Goal: Information Seeking & Learning: Learn about a topic

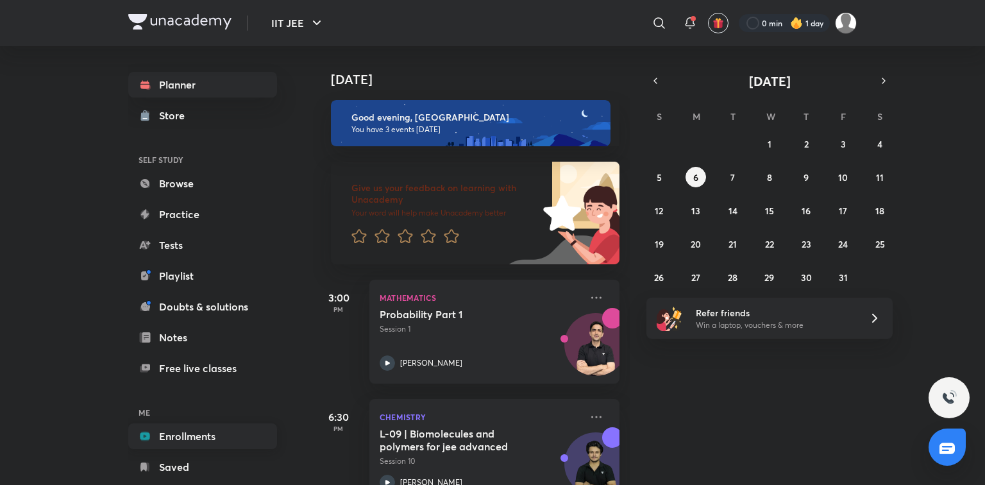
click at [189, 426] on link "Enrollments" at bounding box center [202, 436] width 149 height 26
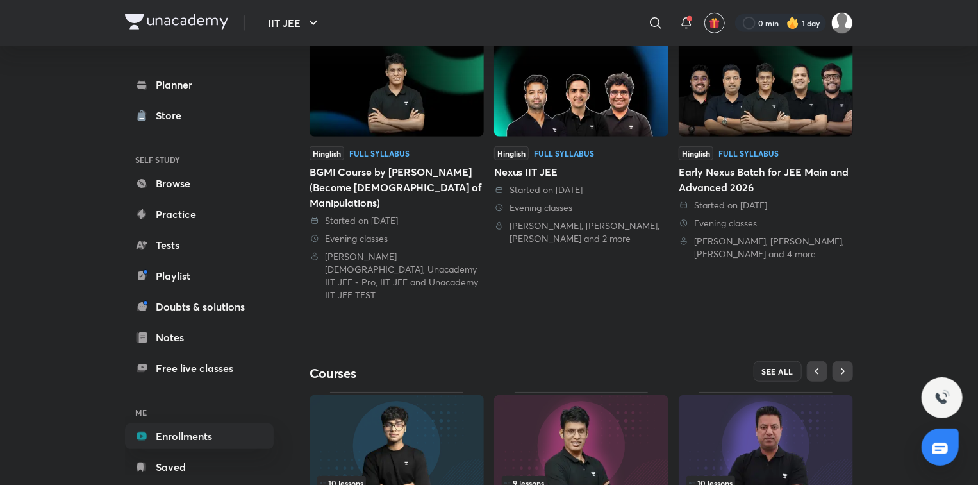
scroll to position [405, 0]
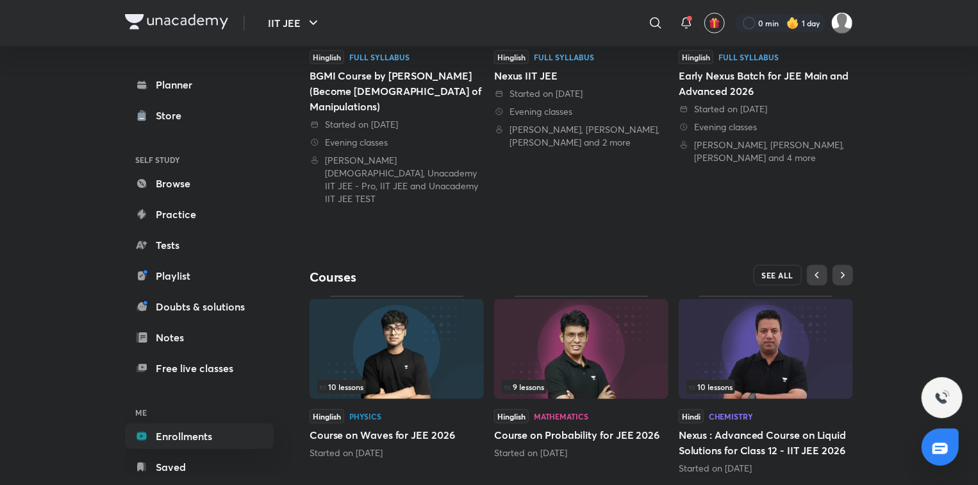
click at [764, 271] on span "SEE ALL" at bounding box center [778, 275] width 32 height 9
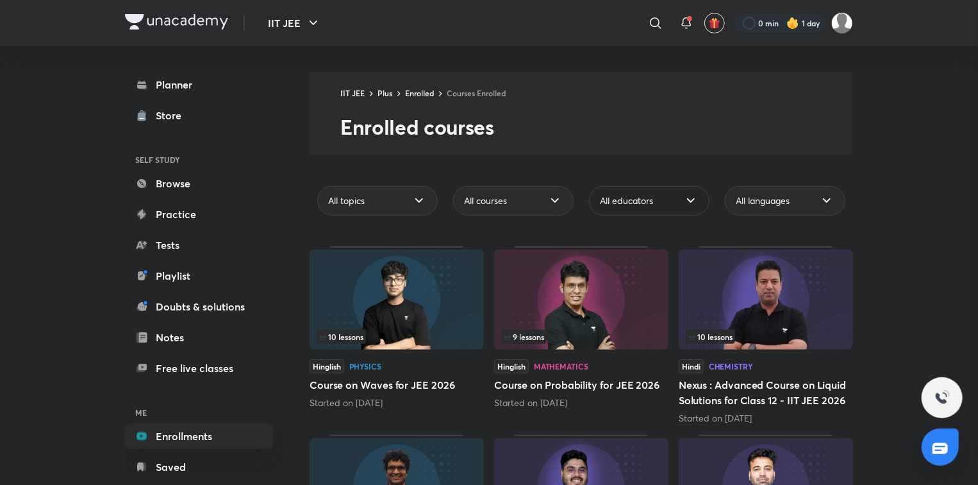
click at [628, 205] on span "All educators" at bounding box center [626, 200] width 53 height 13
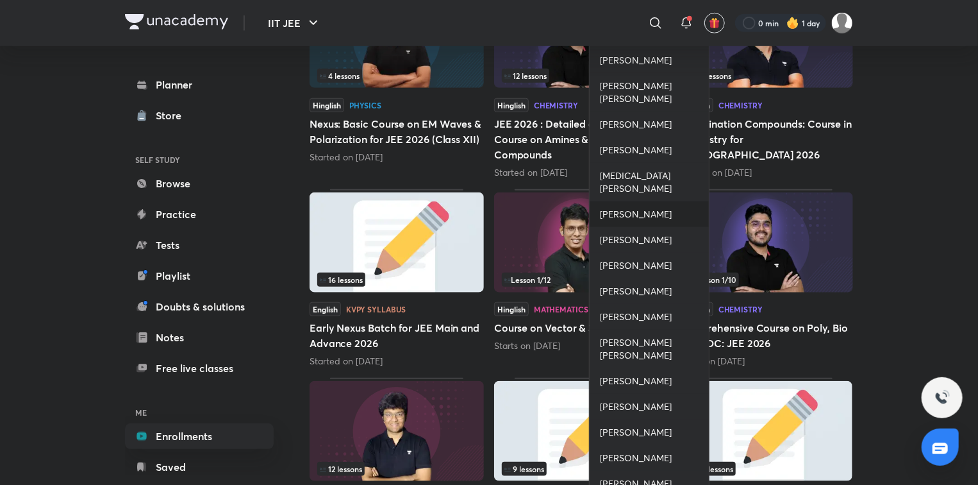
scroll to position [539, 0]
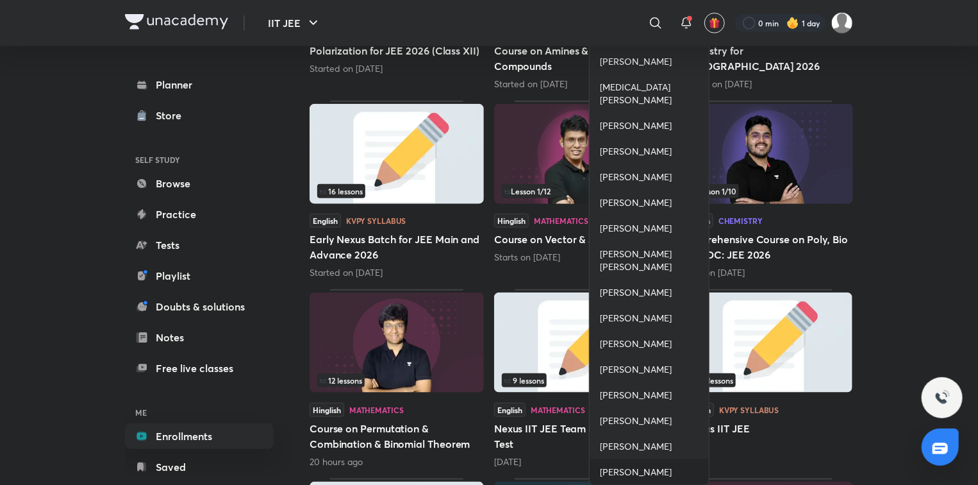
click at [605, 469] on span "[PERSON_NAME]" at bounding box center [636, 471] width 72 height 13
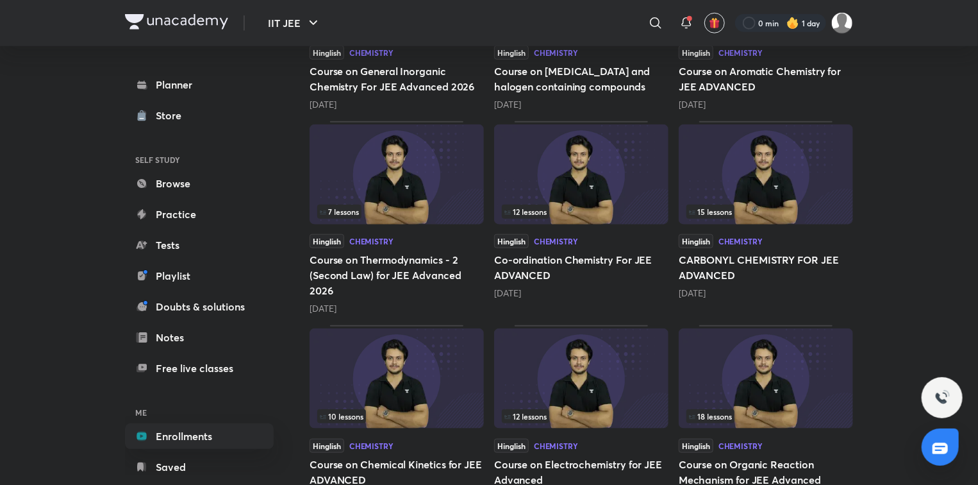
scroll to position [513, 0]
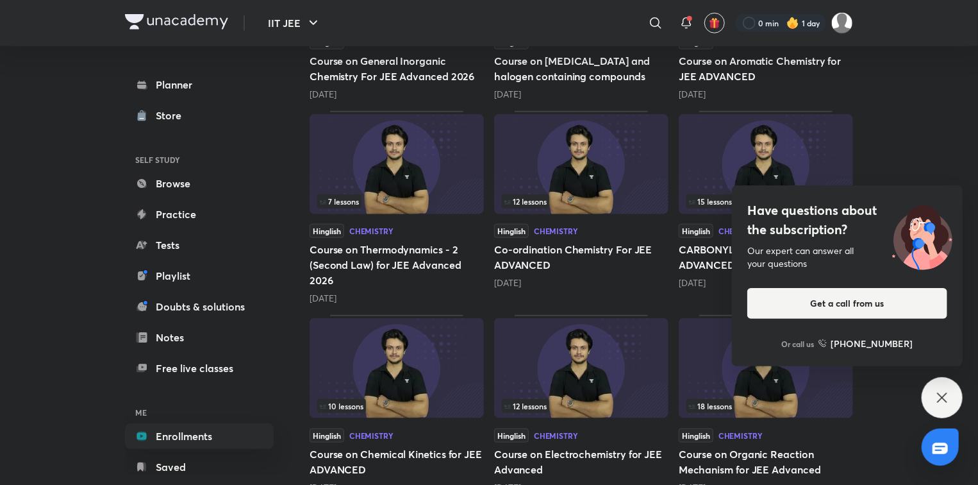
click at [948, 396] on icon at bounding box center [942, 397] width 15 height 15
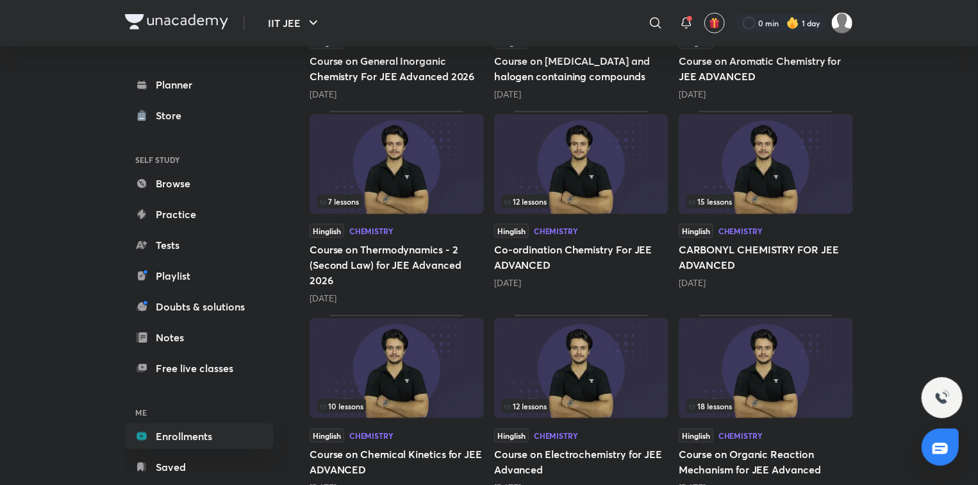
scroll to position [718, 0]
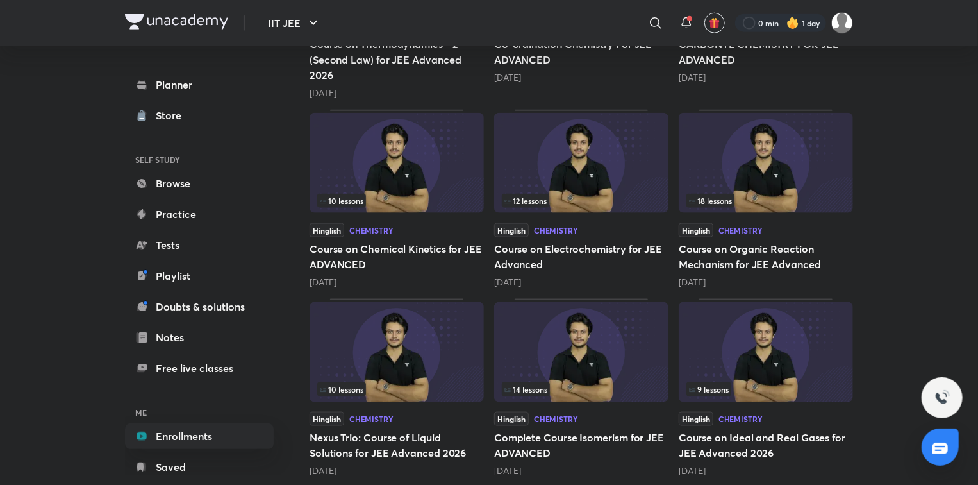
click at [744, 251] on h5 "Course on Organic Reaction Mechanism for JEE Advanced" at bounding box center [766, 256] width 174 height 31
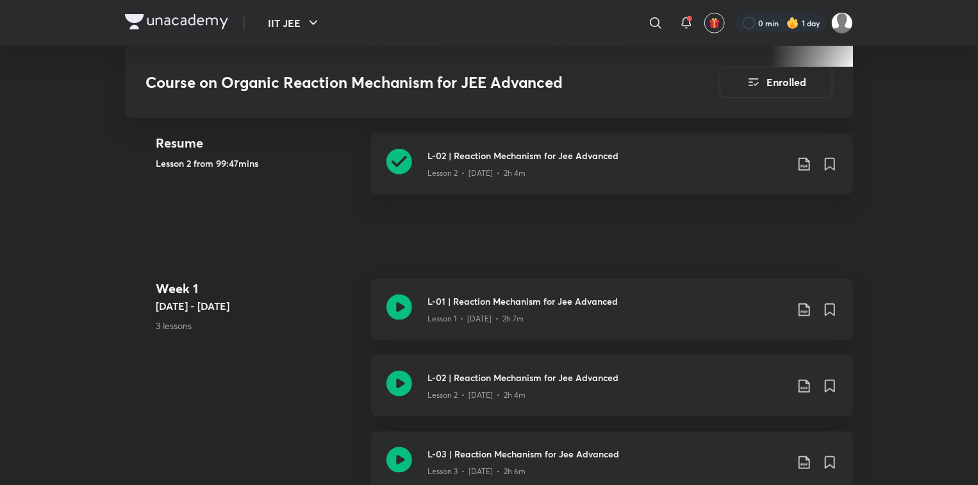
scroll to position [564, 0]
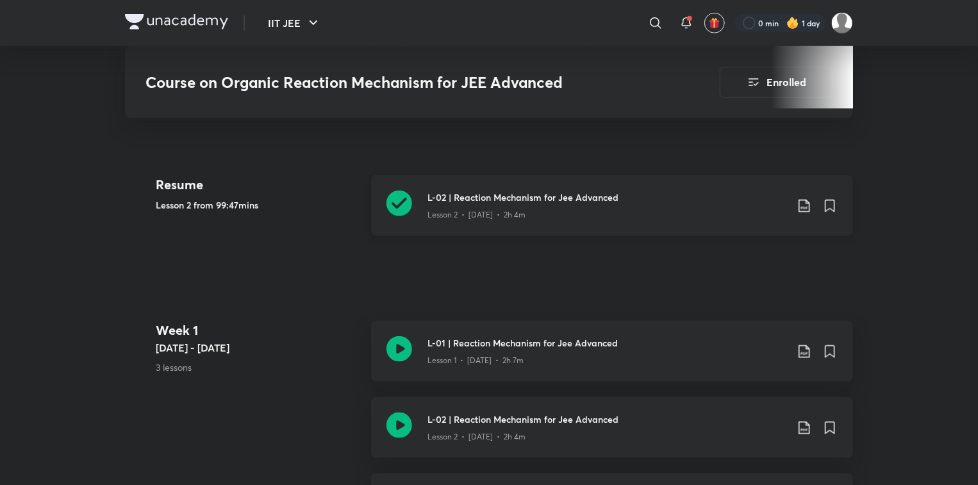
click at [401, 201] on icon at bounding box center [400, 203] width 26 height 26
